Goal: Task Accomplishment & Management: Manage account settings

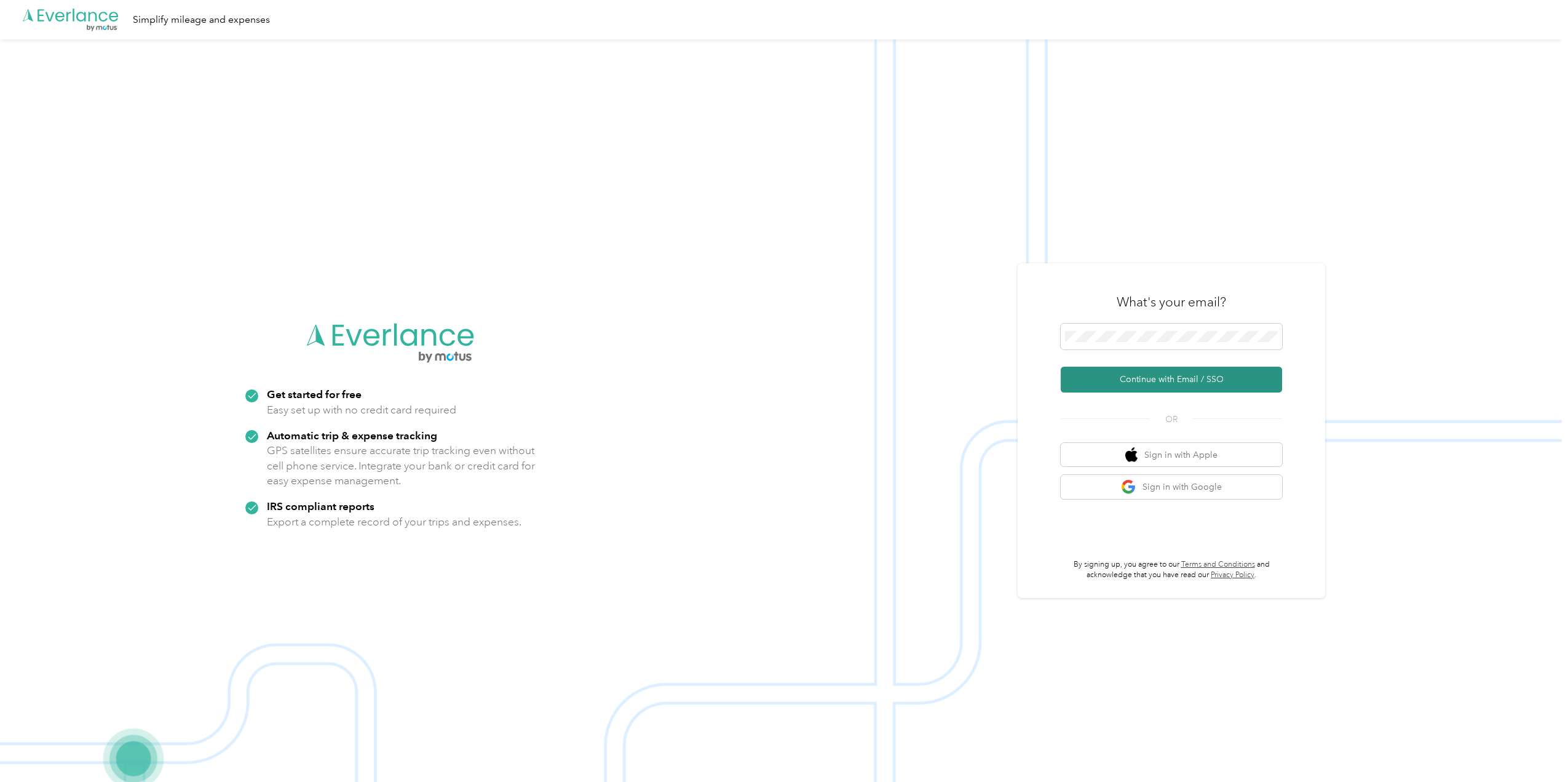
click at [1148, 373] on button "Continue with Email / SSO" at bounding box center [1172, 380] width 222 height 26
click at [1143, 376] on button "Continue with Email / SSO" at bounding box center [1172, 380] width 222 height 26
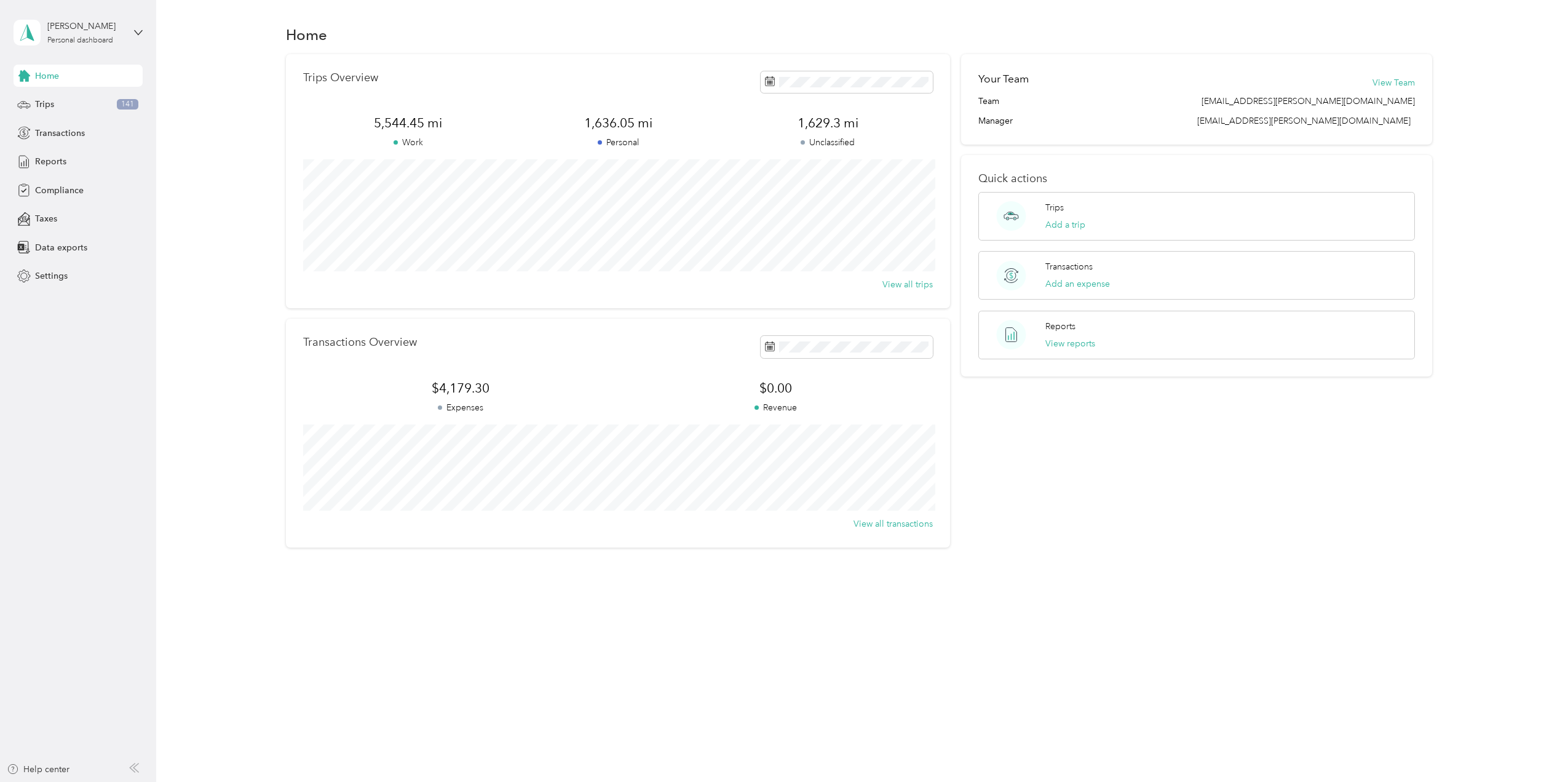
click at [182, 232] on div "Trips Overview 5,544.45 mi Work 1,636.05 mi Personal 1,629.3 mi Unclassified Vi…" at bounding box center [859, 301] width 1376 height 493
click at [65, 156] on span "Reports" at bounding box center [51, 161] width 32 height 13
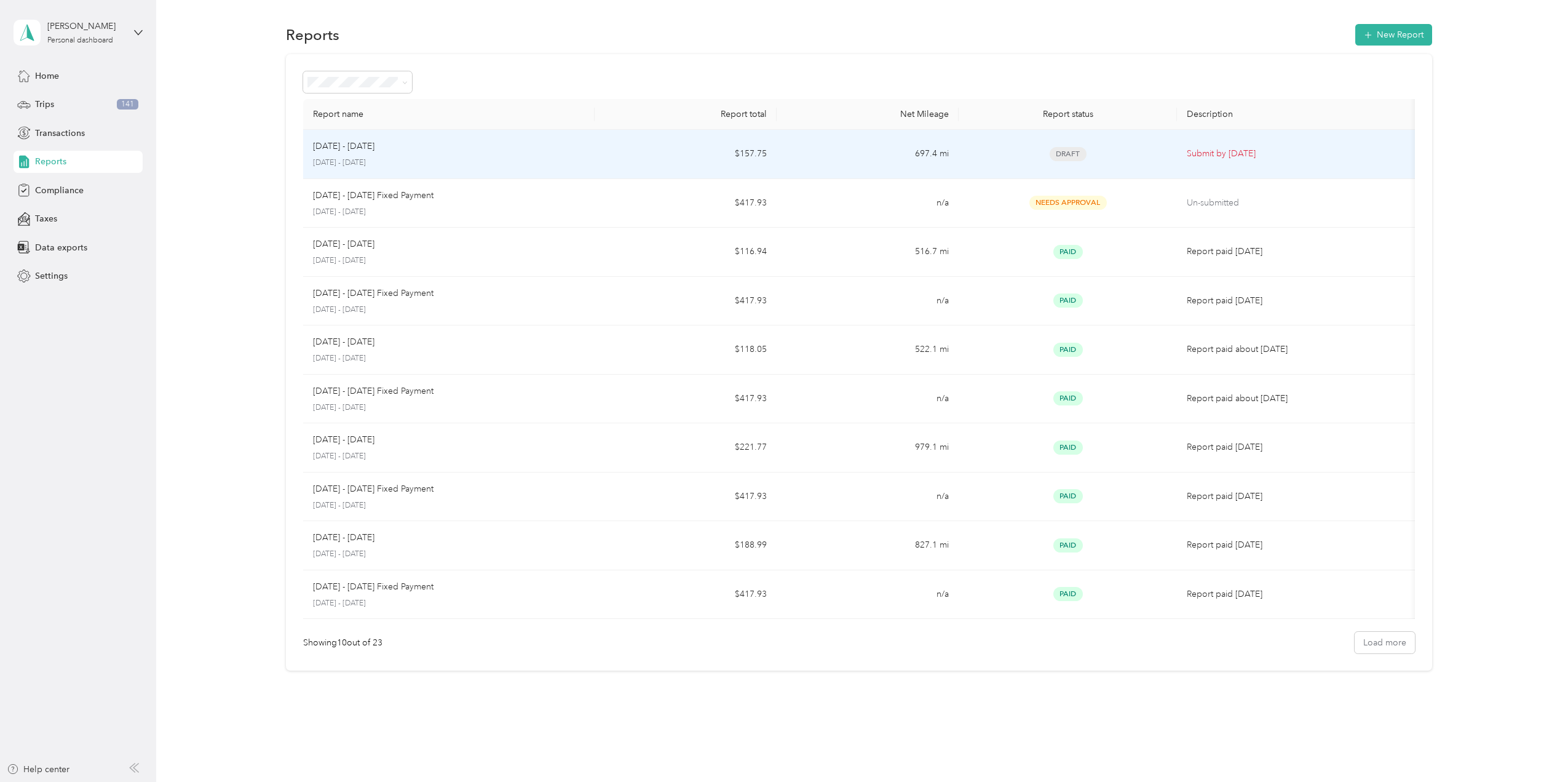
click at [359, 149] on p "[DATE] - [DATE]" at bounding box center [343, 147] width 61 height 14
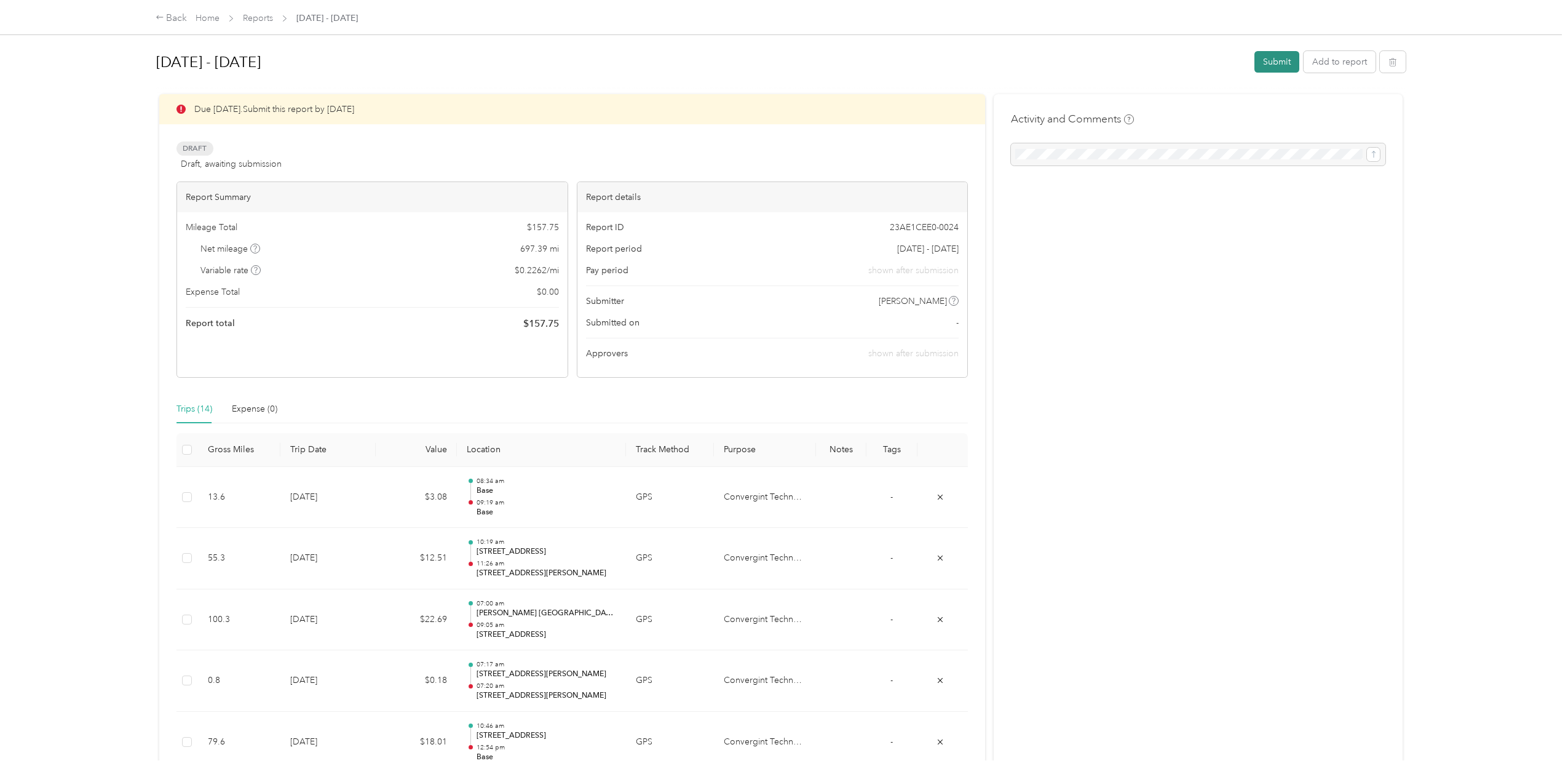
click at [1279, 64] on button "Submit" at bounding box center [1277, 62] width 45 height 22
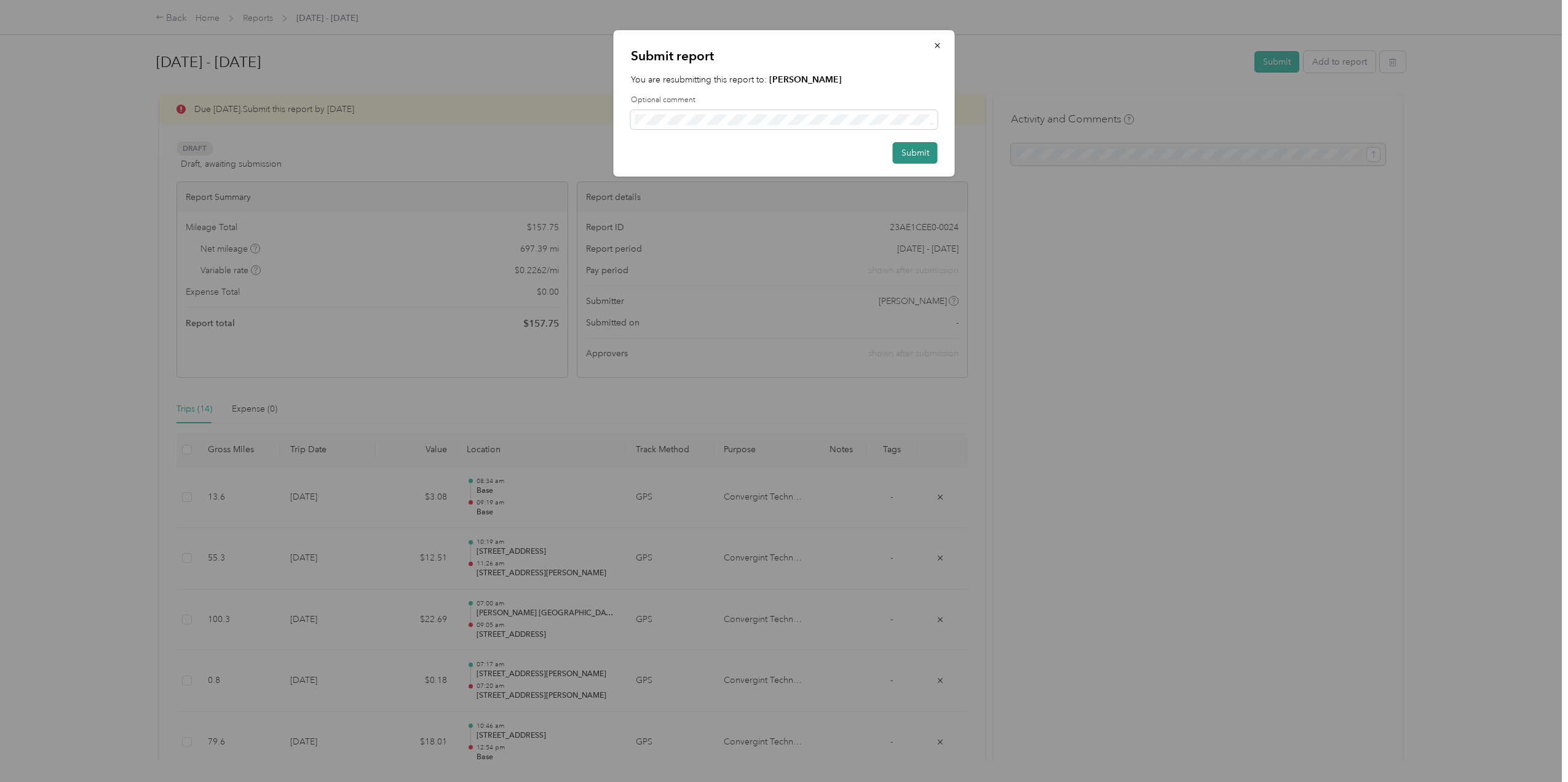
click at [893, 156] on button "Submit" at bounding box center [916, 153] width 45 height 22
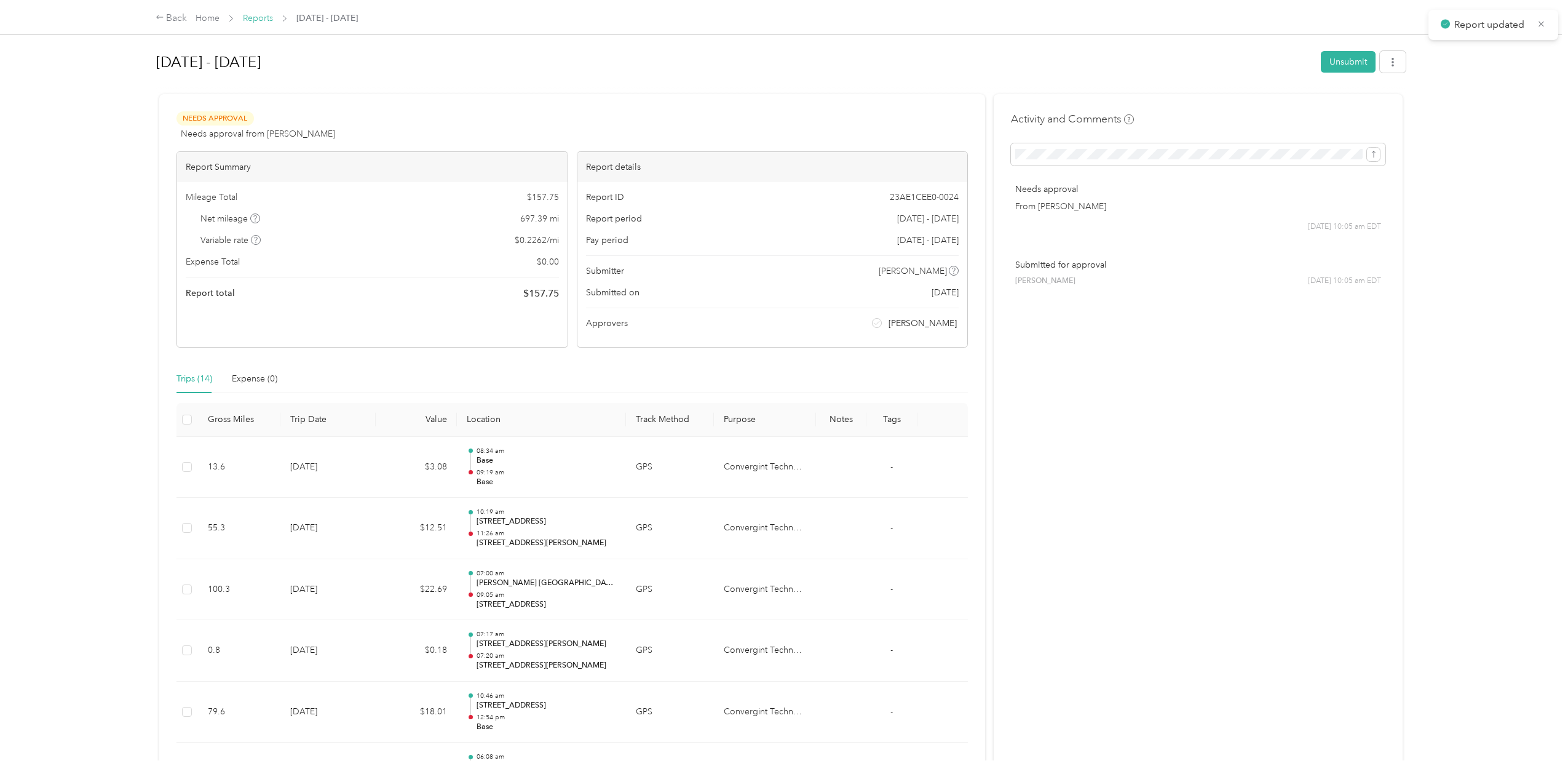
click at [261, 19] on link "Reports" at bounding box center [257, 18] width 31 height 11
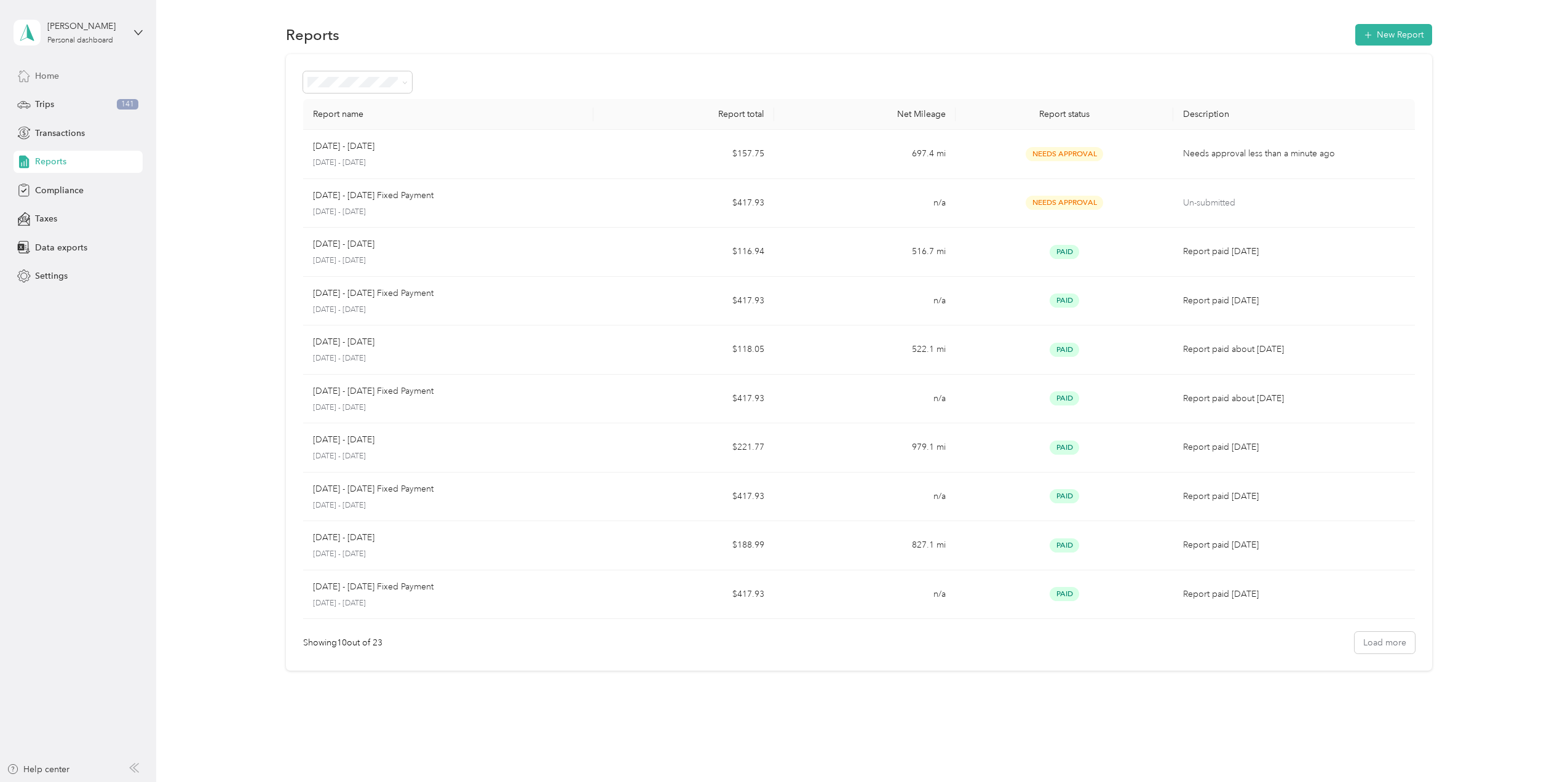
click at [64, 81] on div "Home" at bounding box center [78, 75] width 129 height 22
